Goal: Navigation & Orientation: Find specific page/section

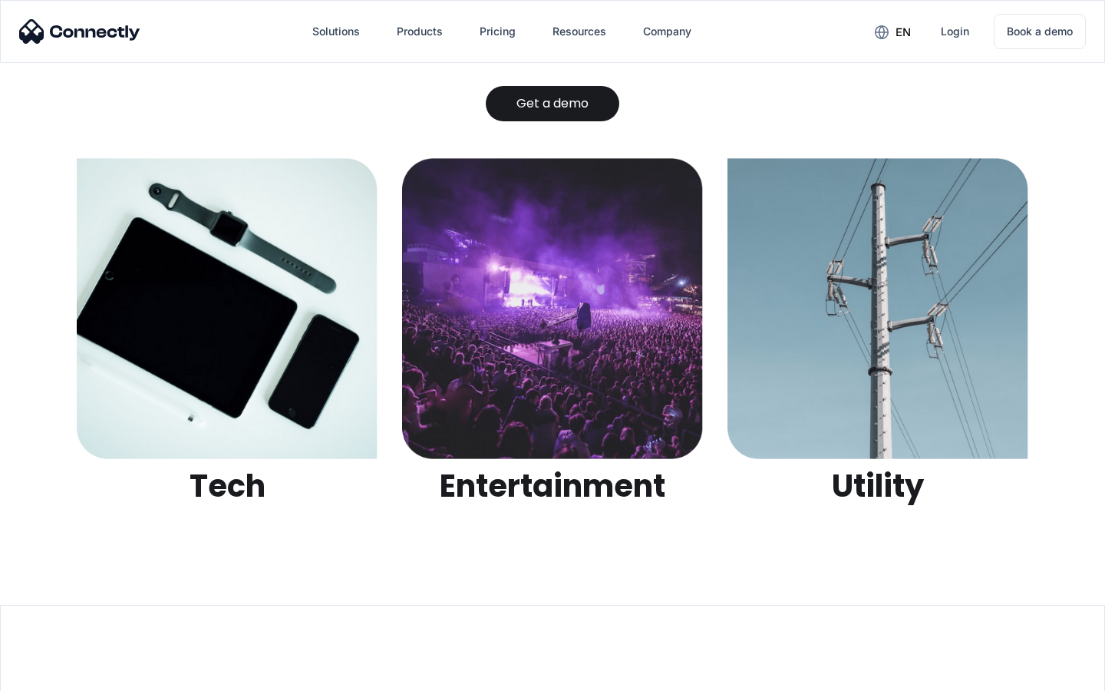
scroll to position [4843, 0]
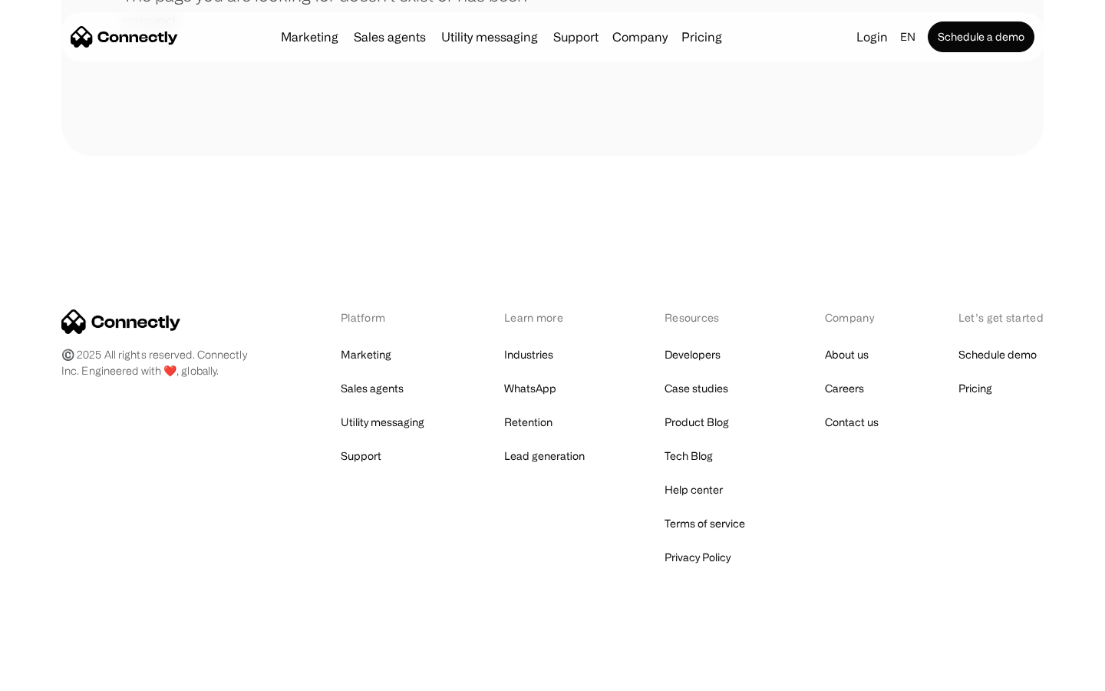
scroll to position [280, 0]
